Goal: Information Seeking & Learning: Find specific fact

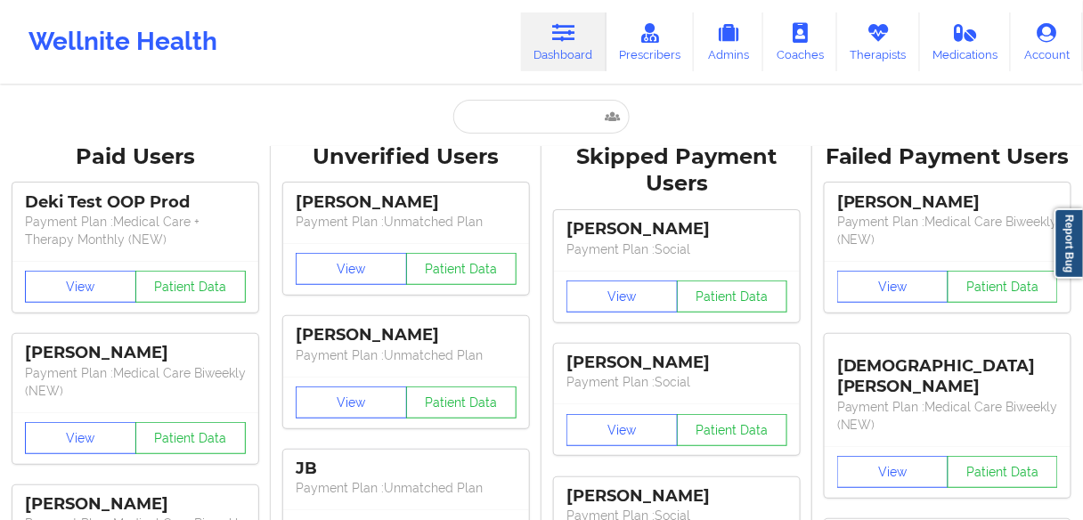
type input "BEJAH"
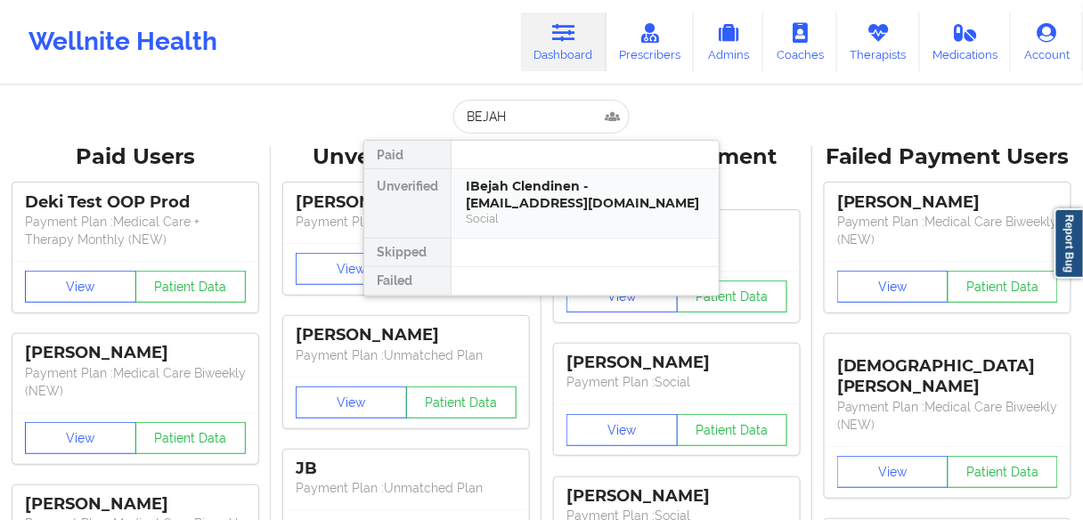
click at [512, 194] on div "IBejah Clendinen - [EMAIL_ADDRESS][DOMAIN_NAME]" at bounding box center [585, 194] width 239 height 33
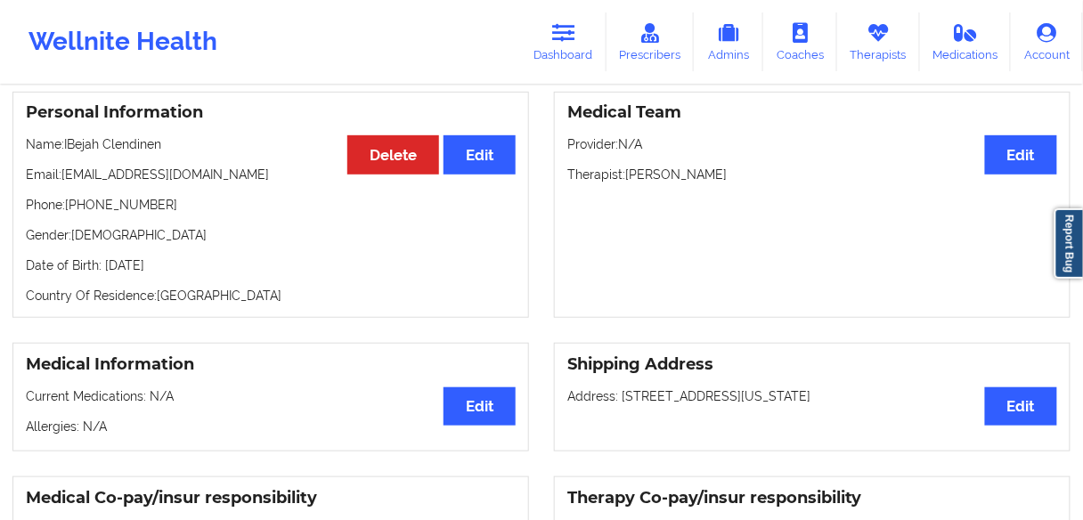
scroll to position [183, 0]
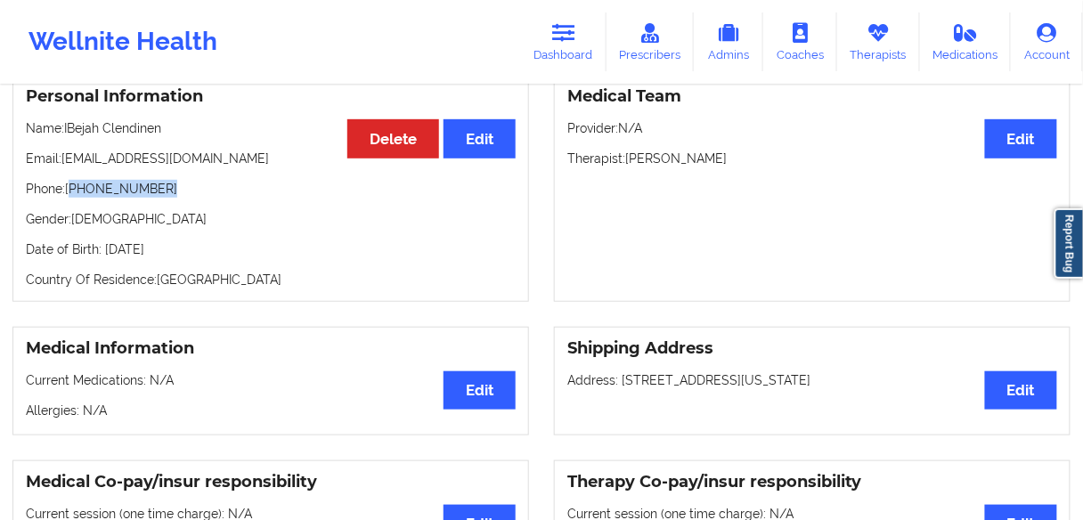
drag, startPoint x: 171, startPoint y: 191, endPoint x: 121, endPoint y: 180, distance: 51.0
click at [74, 192] on p "Phone: [PHONE_NUMBER]" at bounding box center [271, 189] width 490 height 18
copy p "[PHONE_NUMBER]"
drag, startPoint x: 168, startPoint y: 130, endPoint x: 64, endPoint y: 130, distance: 104.2
click at [64, 130] on p "Name: [PERSON_NAME]" at bounding box center [271, 128] width 490 height 18
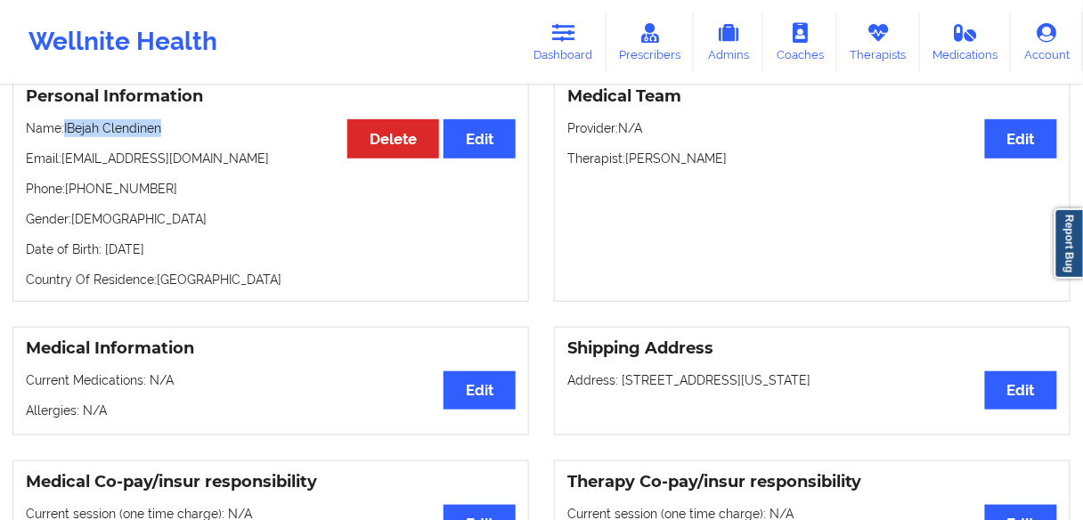
copy p "IBejah Clendinen"
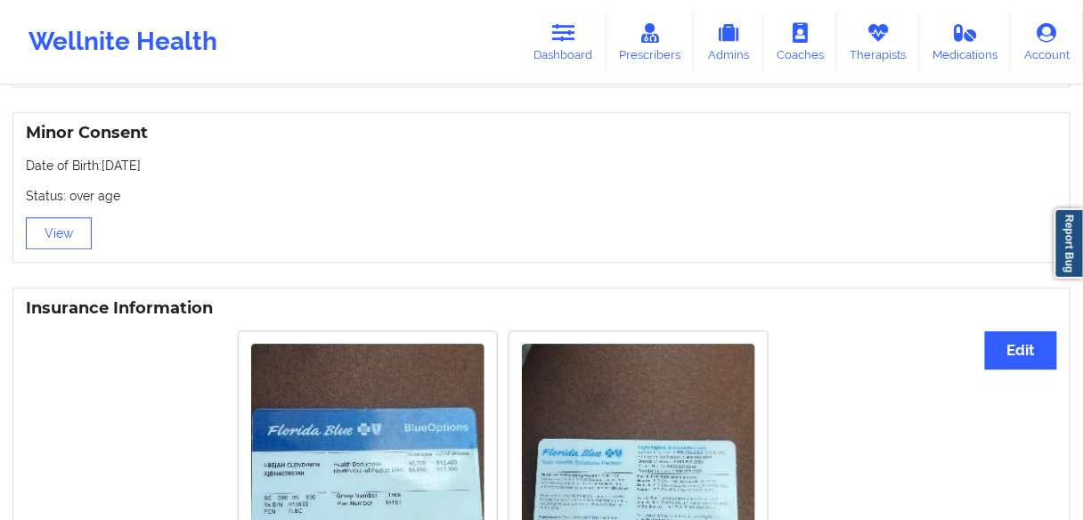
scroll to position [1000, 0]
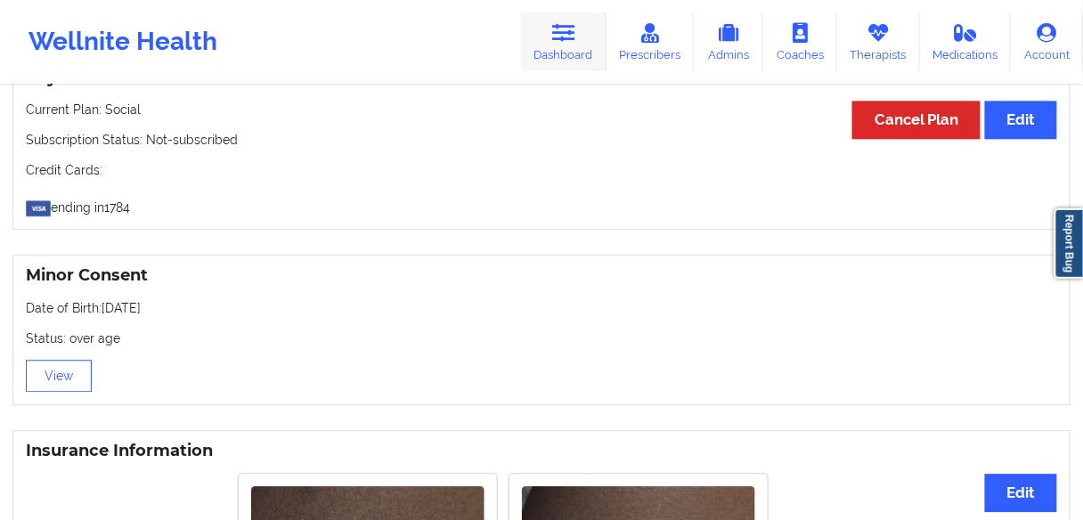
click at [560, 28] on icon at bounding box center [563, 33] width 23 height 20
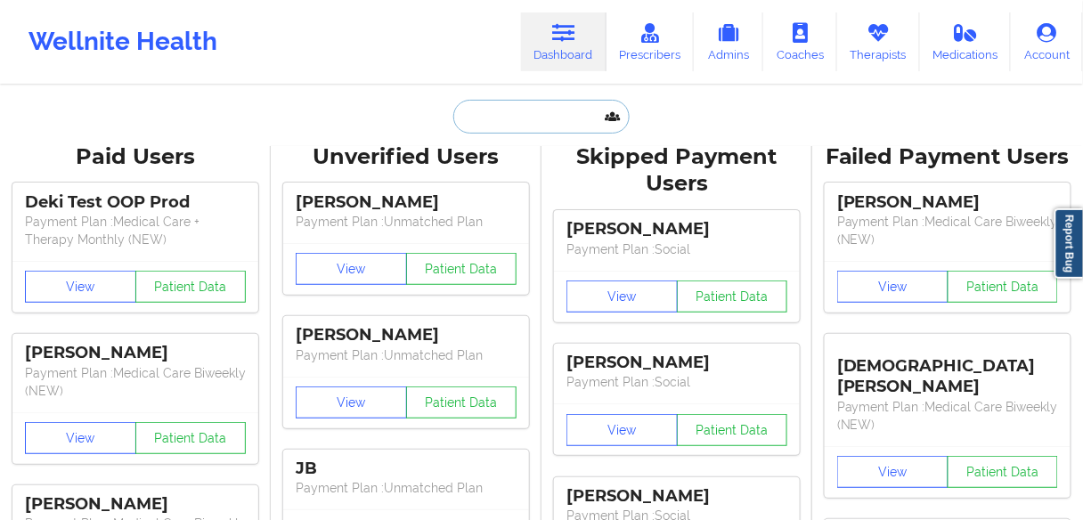
click at [495, 124] on input "text" at bounding box center [541, 117] width 176 height 34
paste input "[PERSON_NAME]"
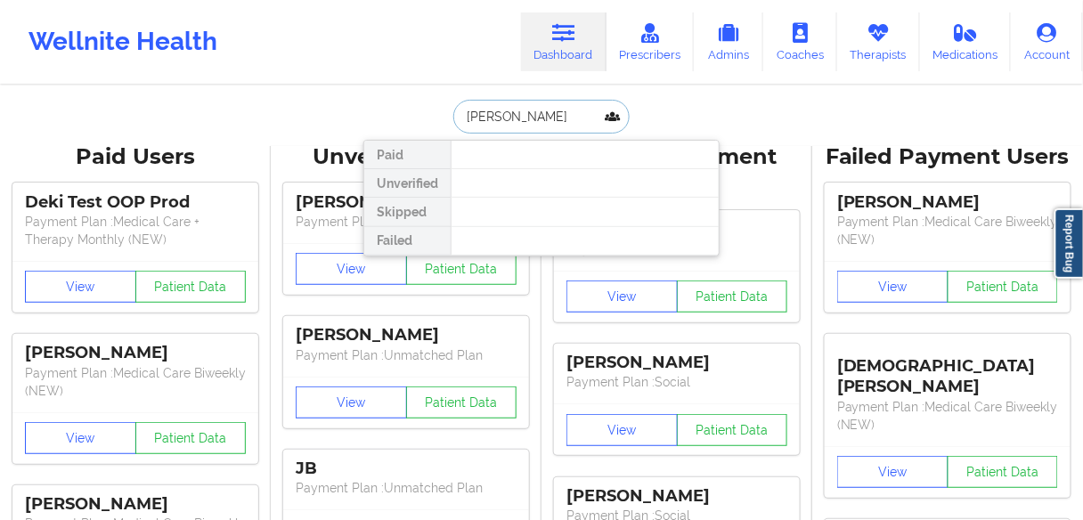
drag, startPoint x: 519, startPoint y: 114, endPoint x: 394, endPoint y: 110, distance: 125.6
click at [394, 110] on div "[PERSON_NAME] Paid Unverified Skipped Failed" at bounding box center [541, 117] width 356 height 34
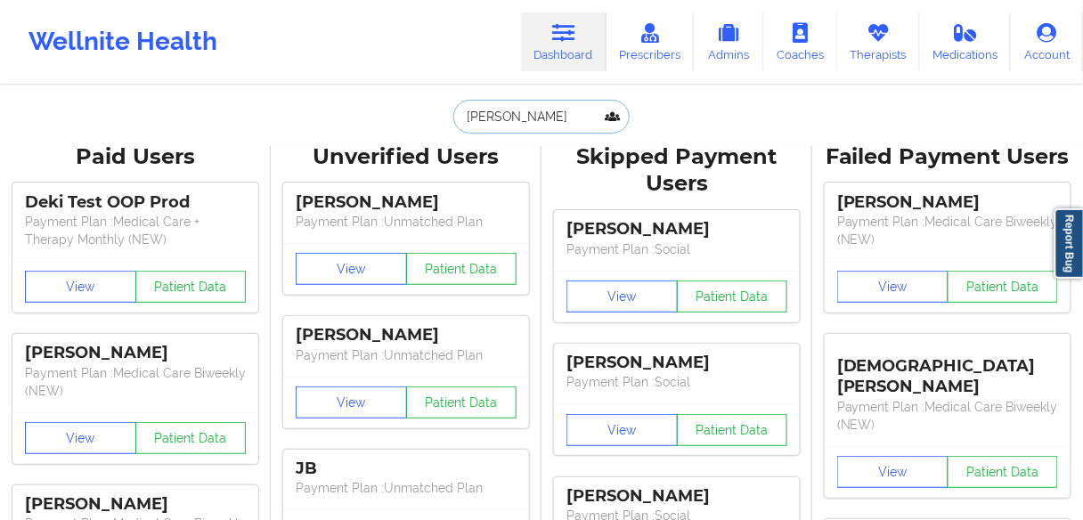
type input "[PERSON_NAME]"
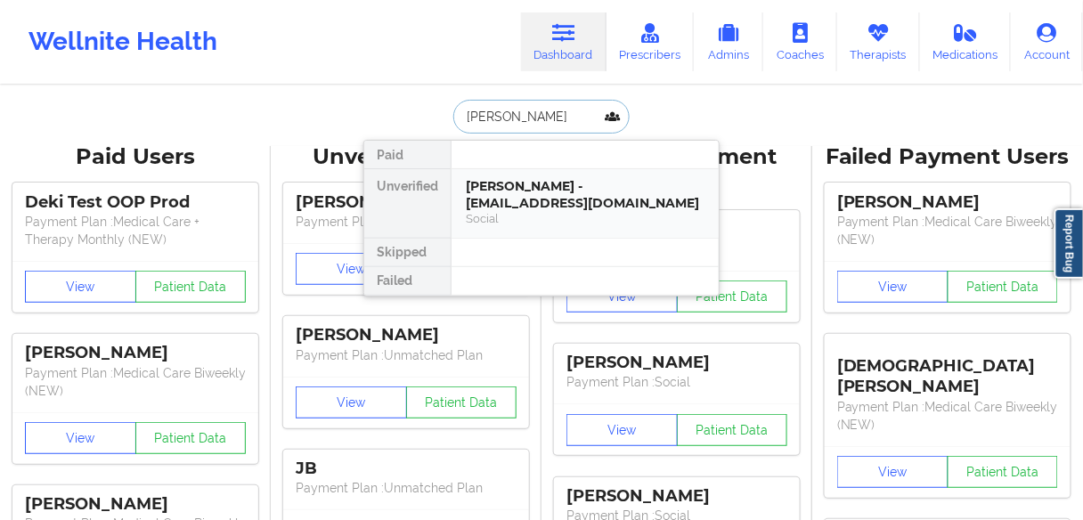
click at [533, 195] on div "[PERSON_NAME] - [EMAIL_ADDRESS][DOMAIN_NAME]" at bounding box center [585, 194] width 239 height 33
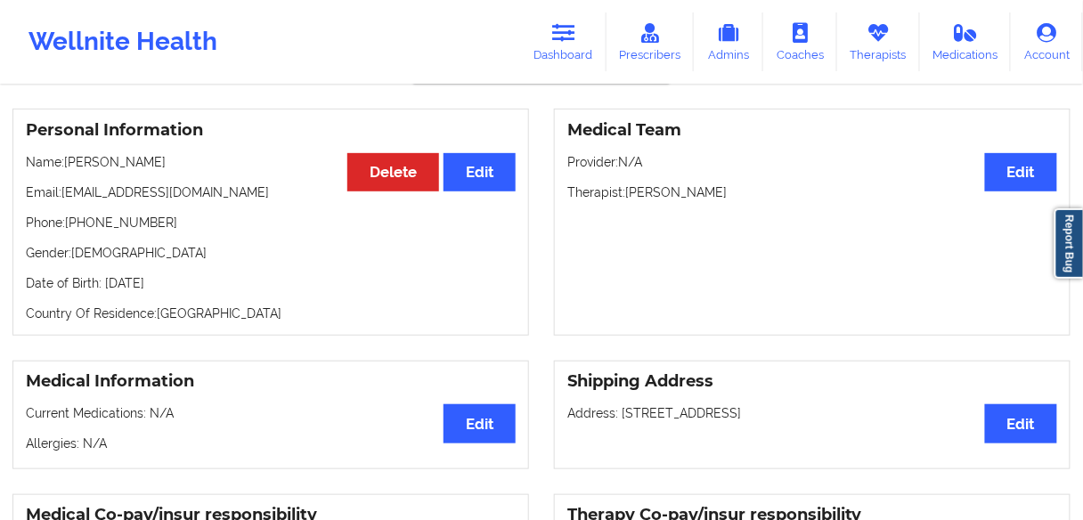
scroll to position [142, 0]
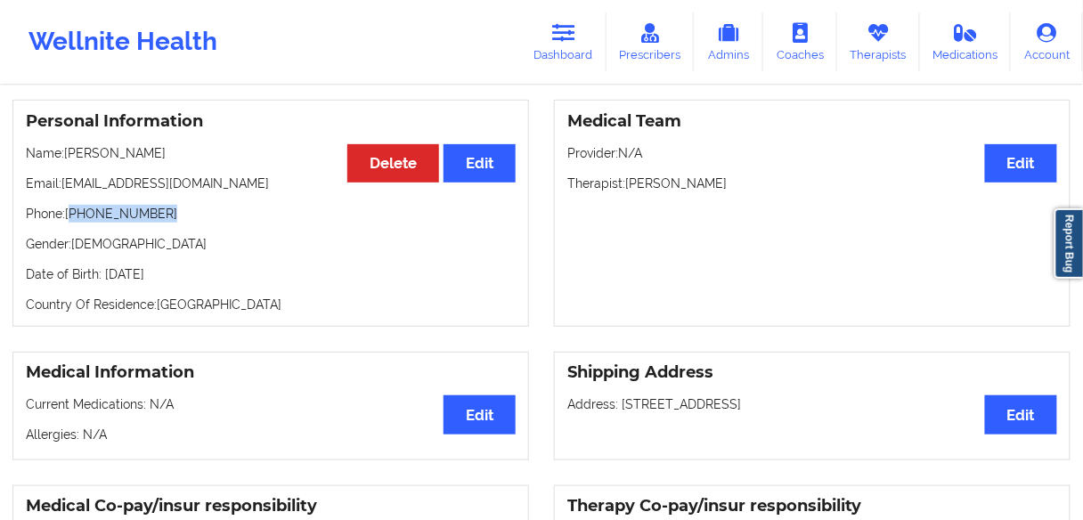
drag, startPoint x: 174, startPoint y: 219, endPoint x: 74, endPoint y: 223, distance: 99.8
click at [74, 223] on p "Phone: [PHONE_NUMBER]" at bounding box center [271, 214] width 490 height 18
copy p "[PHONE_NUMBER]"
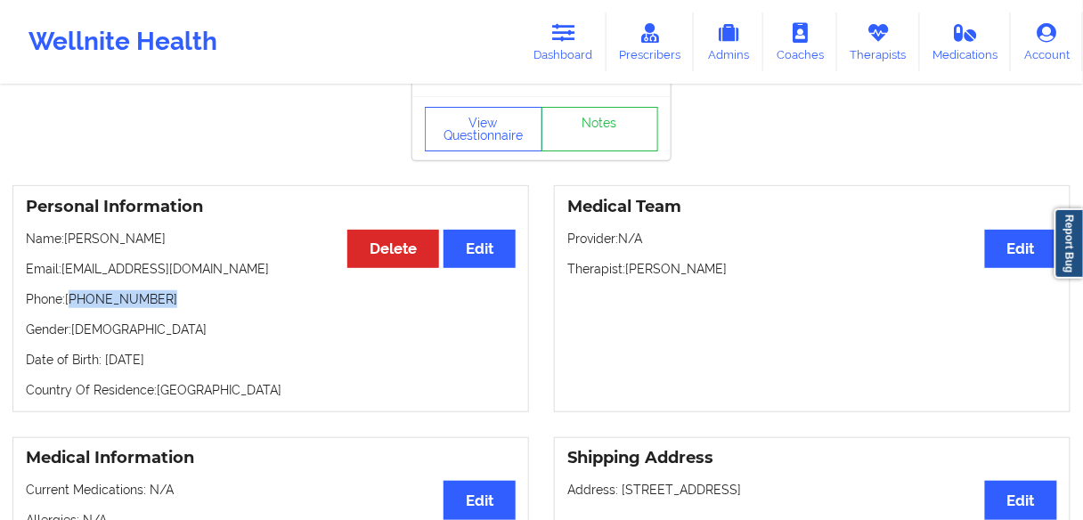
scroll to position [0, 0]
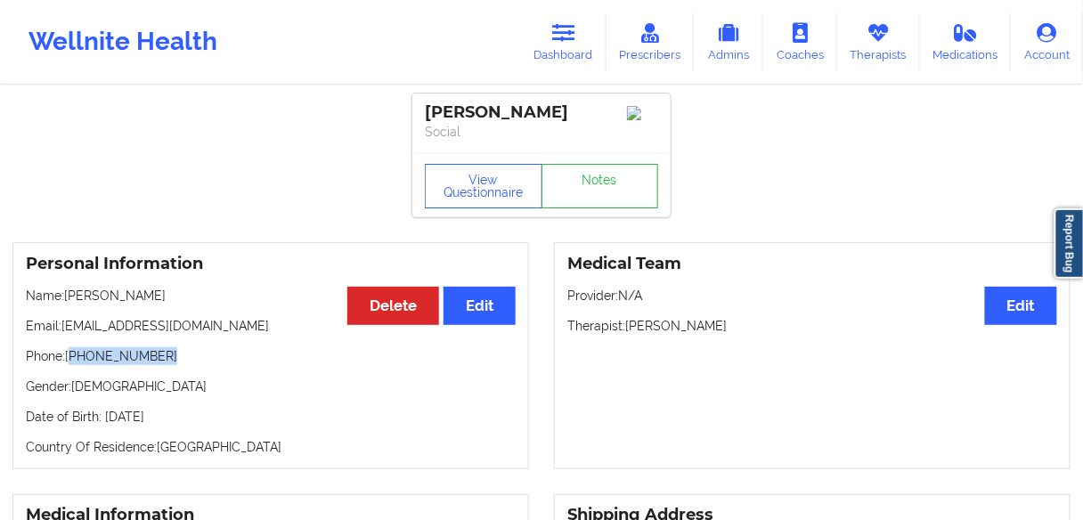
drag, startPoint x: 193, startPoint y: 307, endPoint x: 138, endPoint y: 155, distance: 162.0
click at [66, 303] on p "Name: [PERSON_NAME]" at bounding box center [271, 296] width 490 height 18
copy p "[PERSON_NAME]"
click at [580, 46] on link "Dashboard" at bounding box center [563, 41] width 85 height 59
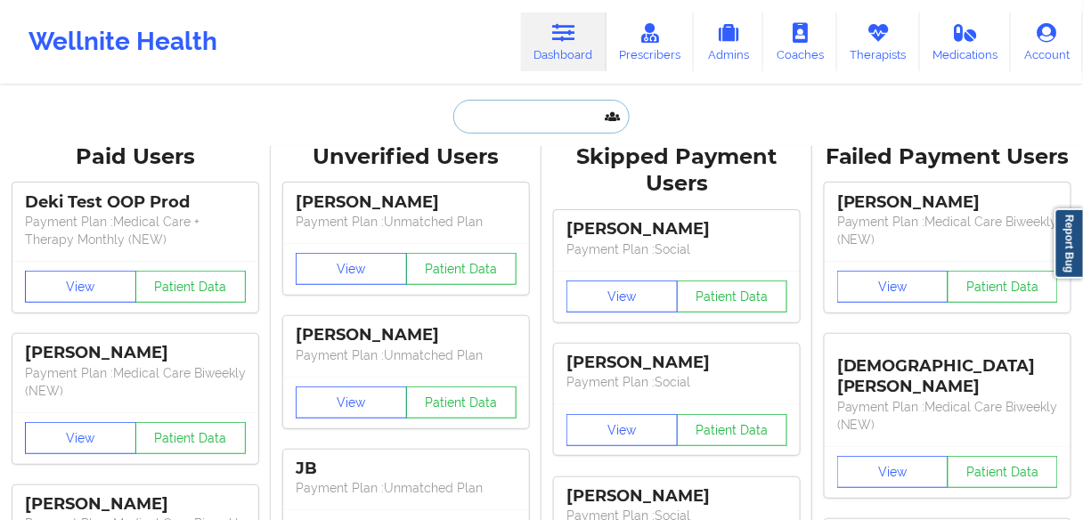
click at [530, 116] on input "text" at bounding box center [541, 117] width 176 height 34
paste input "[PERSON_NAME]"
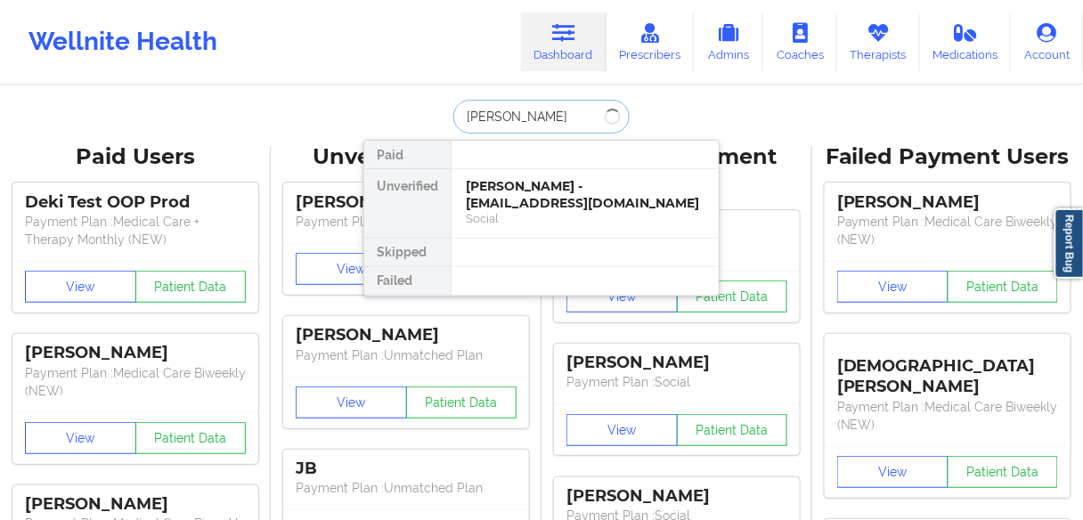
type input "[PERSON_NAME]"
click at [493, 203] on div "[PERSON_NAME] - [EMAIL_ADDRESS][DOMAIN_NAME]" at bounding box center [585, 194] width 239 height 33
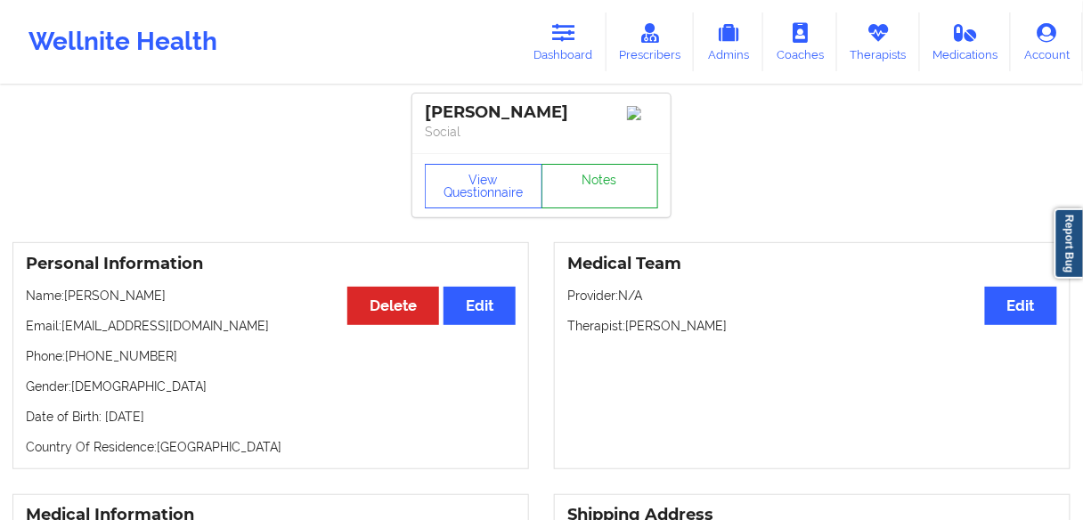
click at [606, 191] on link "Notes" at bounding box center [600, 186] width 118 height 45
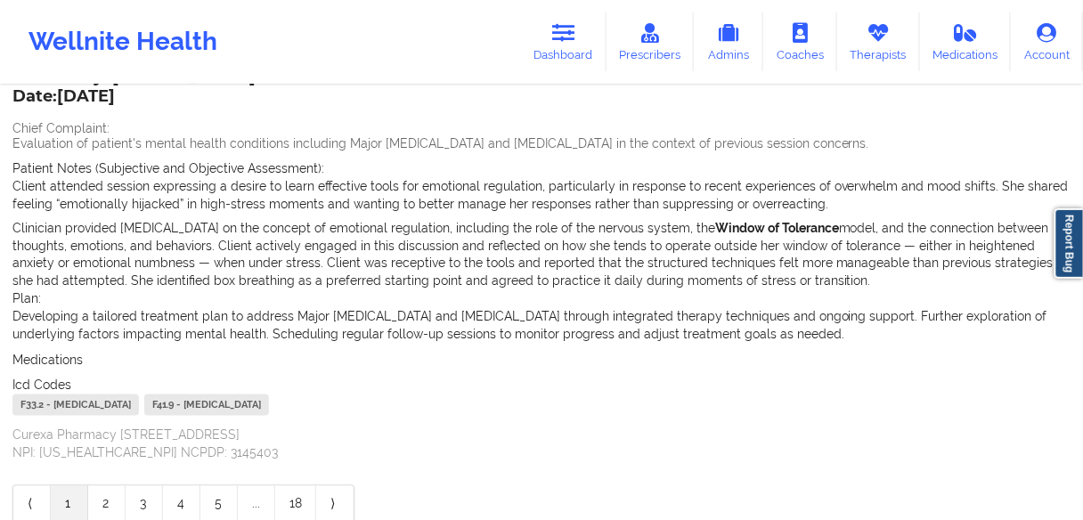
scroll to position [680, 0]
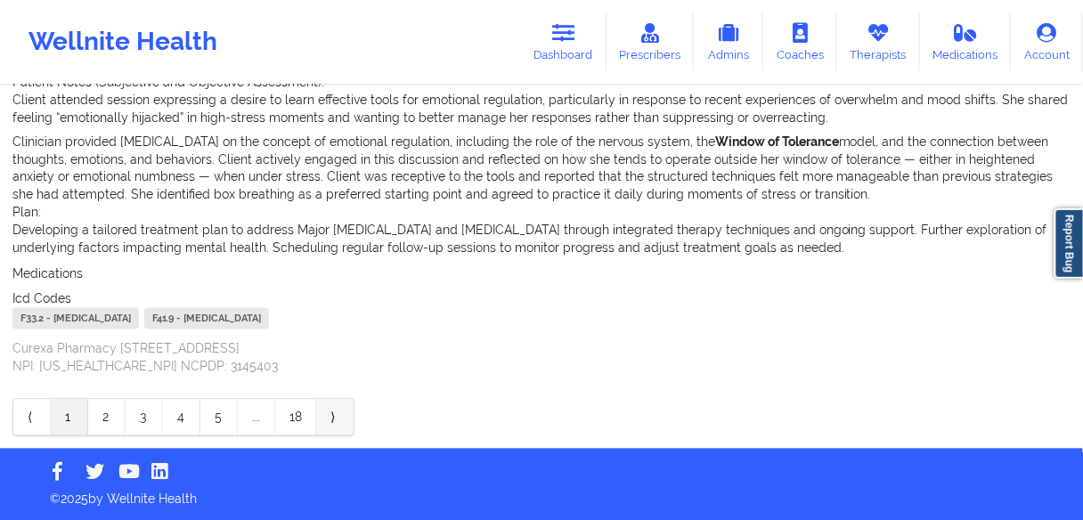
click at [335, 416] on link "⟩" at bounding box center [334, 418] width 37 height 36
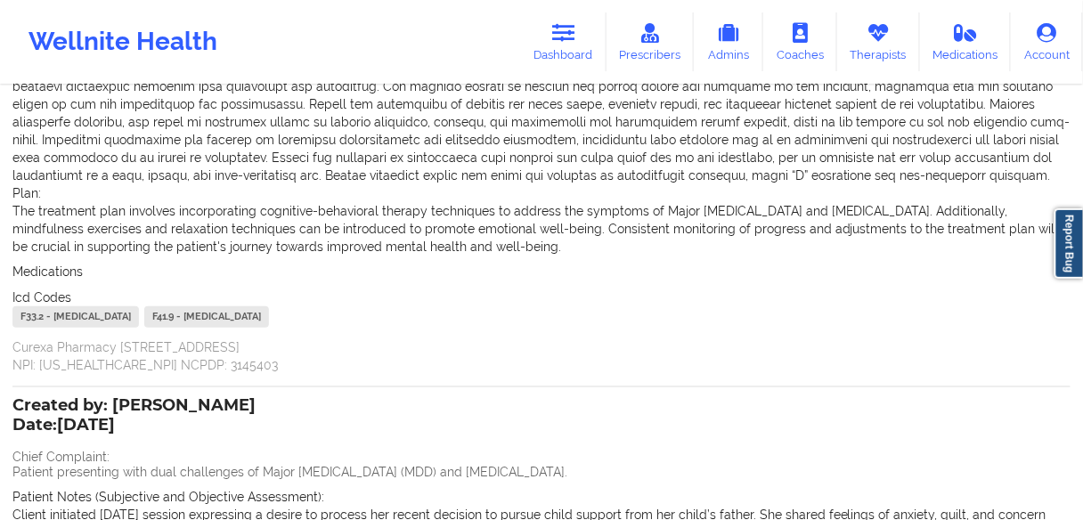
scroll to position [285, 0]
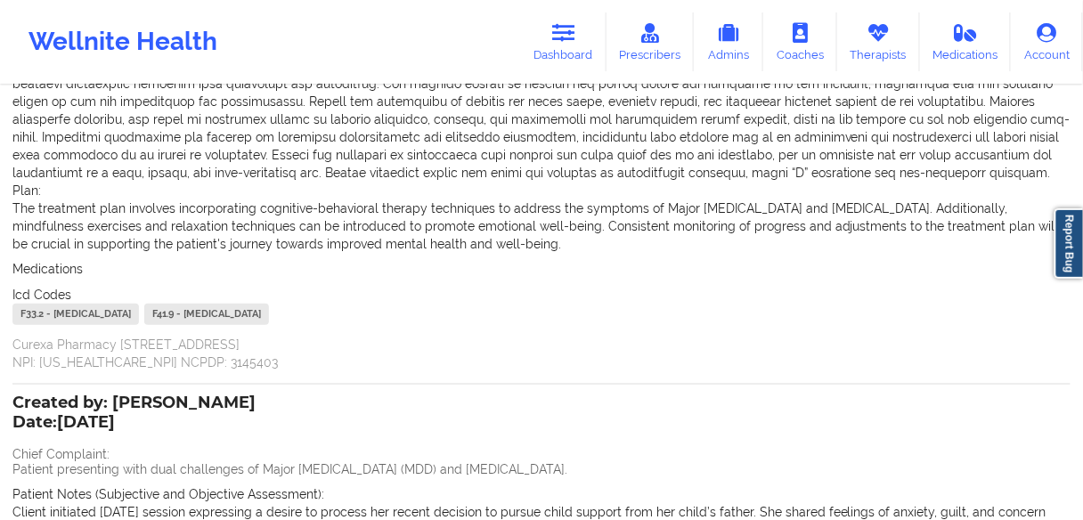
click at [379, 18] on div "Wellnite Health Dashboard Prescribers Admins Coaches Therapists Medications Acc…" at bounding box center [541, 41] width 1083 height 71
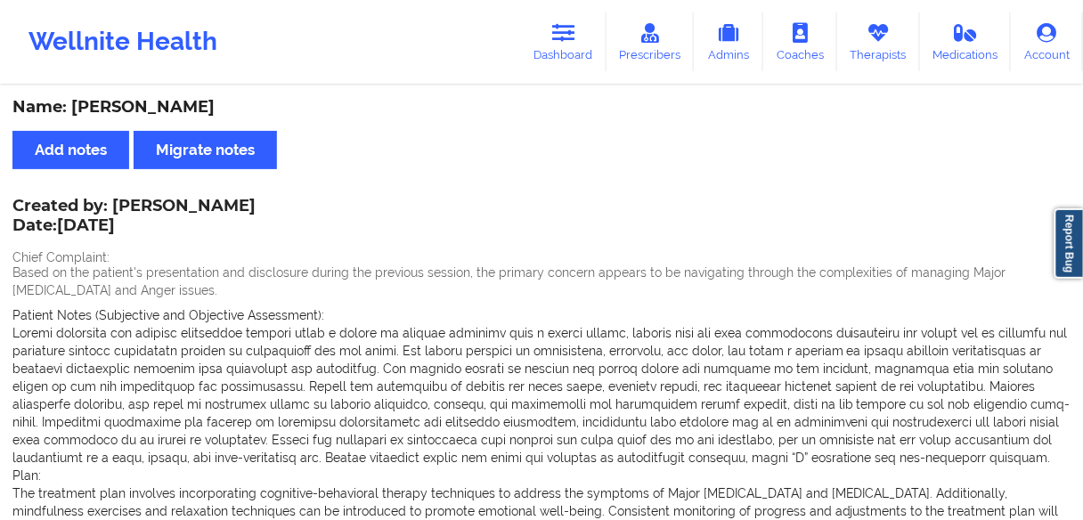
scroll to position [0, 0]
drag, startPoint x: 178, startPoint y: 104, endPoint x: 72, endPoint y: 106, distance: 106.0
click at [72, 106] on div "Name: [PERSON_NAME]" at bounding box center [541, 107] width 1058 height 20
copy div "[PERSON_NAME]"
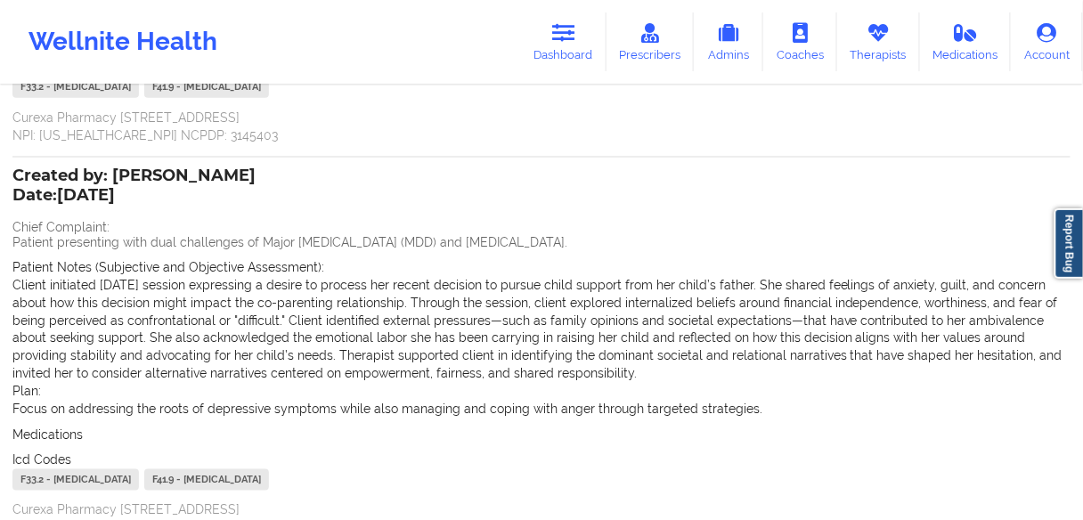
scroll to position [673, 0]
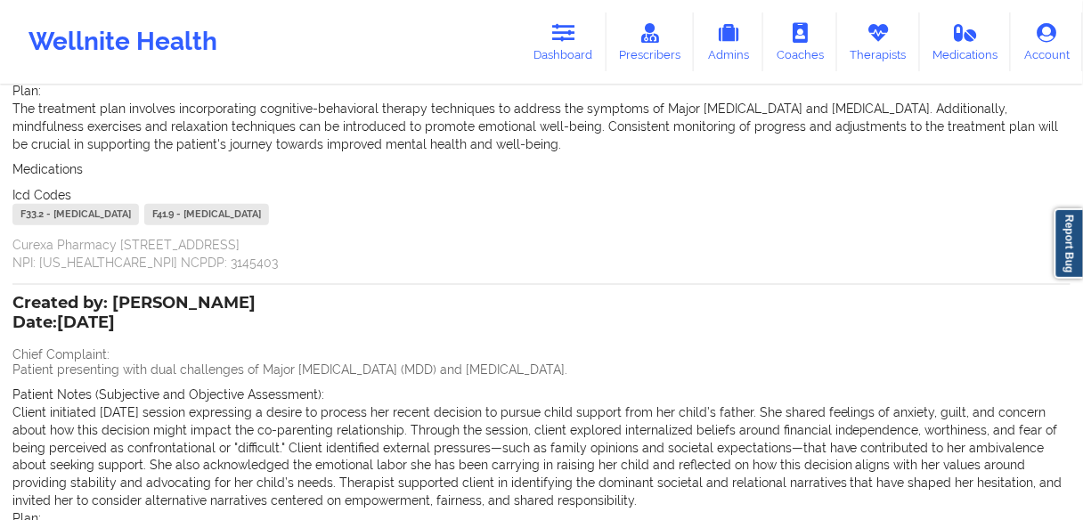
drag, startPoint x: 7, startPoint y: 269, endPoint x: 396, endPoint y: 64, distance: 439.8
click at [391, 57] on div "Wellnite Health Dashboard Prescribers Admins Coaches Therapists Medications Acc…" at bounding box center [541, 176] width 1083 height 1122
drag, startPoint x: 396, startPoint y: 64, endPoint x: 324, endPoint y: 171, distance: 128.9
click at [396, 65] on div "Wellnite Health Dashboard Prescribers Admins Coaches Therapists Medications Acc…" at bounding box center [541, 41] width 1083 height 71
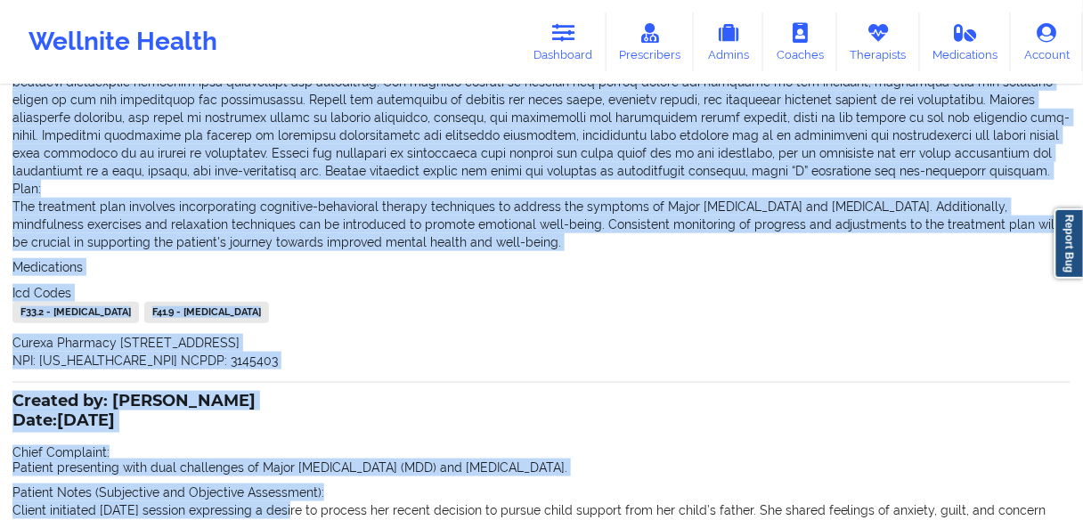
scroll to position [312, 0]
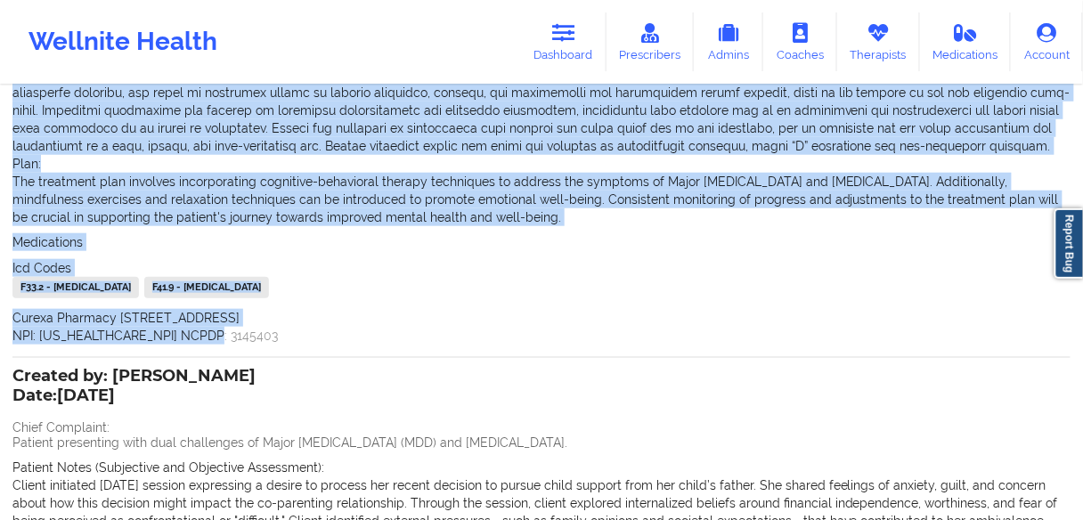
drag, startPoint x: 4, startPoint y: 176, endPoint x: 211, endPoint y: 337, distance: 261.5
click at [211, 337] on div "Name: [PERSON_NAME] Add notes Migrate notes Created by: [PERSON_NAME] Date: [DA…" at bounding box center [541, 293] width 1083 height 1035
copy div "Based on the patient's presentation and disclosure during the previous session,…"
drag, startPoint x: 61, startPoint y: 256, endPoint x: 253, endPoint y: 130, distance: 229.5
click at [61, 256] on div "Created by: [PERSON_NAME] Date: [DATE] Chief Complaint: Based on the patient's …" at bounding box center [541, 117] width 1058 height 456
